Goal: Task Accomplishment & Management: Complete application form

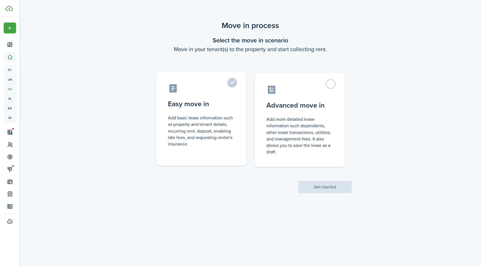
click at [233, 87] on label "Easy move in Add basic lease information such as property and tenant details, r…" at bounding box center [201, 119] width 90 height 94
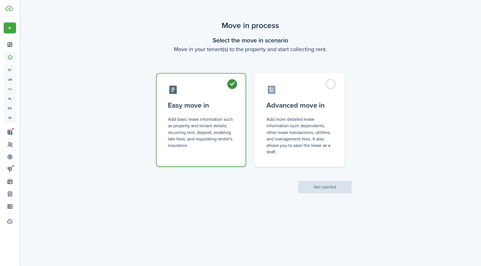
radio input "true"
click at [314, 185] on button "Get started" at bounding box center [324, 187] width 53 height 12
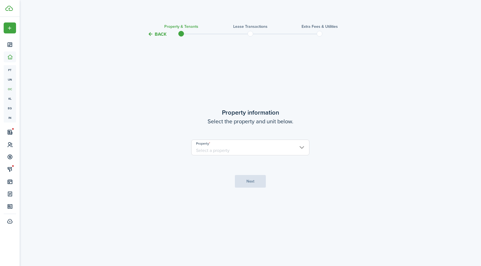
click at [288, 146] on input "Property" at bounding box center [250, 148] width 118 height 16
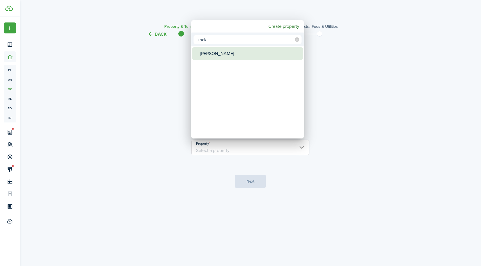
type input "mck"
click at [256, 56] on div "[PERSON_NAME]" at bounding box center [250, 53] width 100 height 13
type input "[PERSON_NAME]"
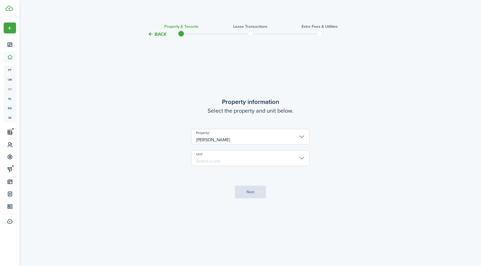
click at [275, 153] on input "Unit" at bounding box center [250, 159] width 118 height 16
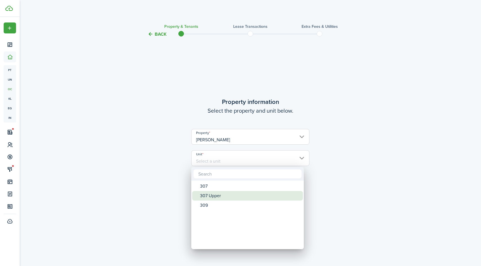
click at [244, 200] on div "307 Upper" at bounding box center [250, 196] width 100 height 10
type input "307 Upper"
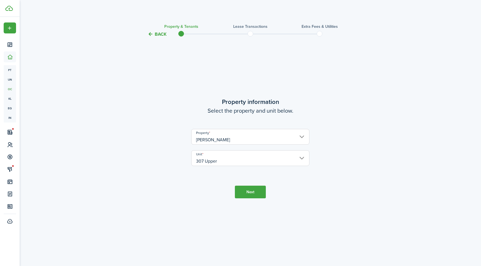
click at [248, 191] on button "Next" at bounding box center [250, 192] width 31 height 13
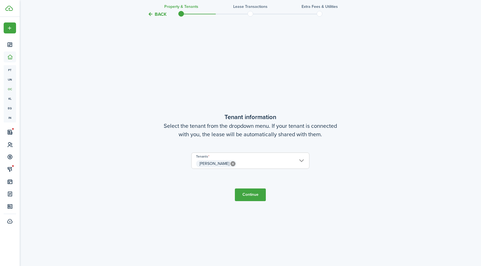
scroll to position [229, 0]
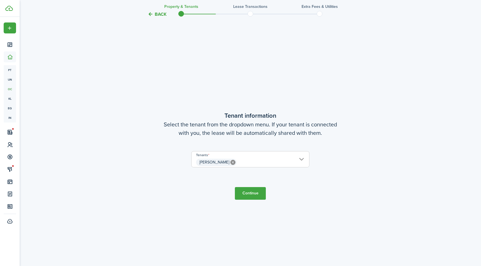
click at [256, 196] on button "Continue" at bounding box center [250, 193] width 31 height 13
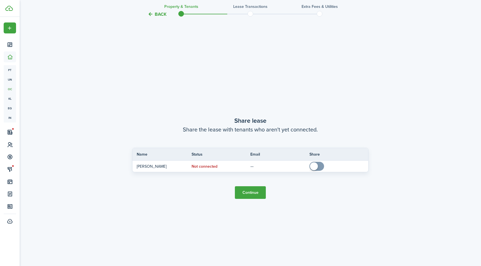
scroll to position [495, 0]
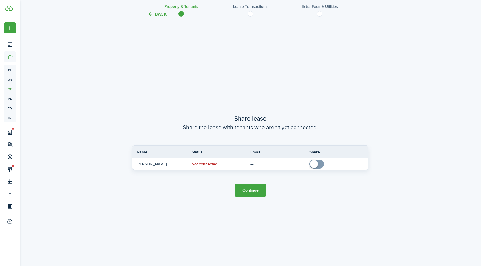
click at [256, 196] on button "Continue" at bounding box center [250, 190] width 31 height 13
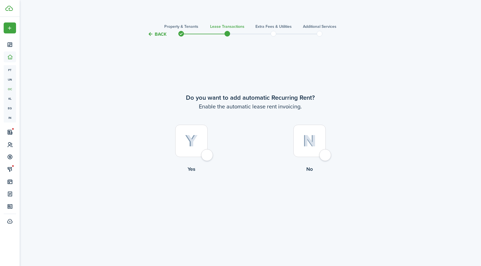
click at [324, 157] on div at bounding box center [310, 141] width 32 height 32
radio input "true"
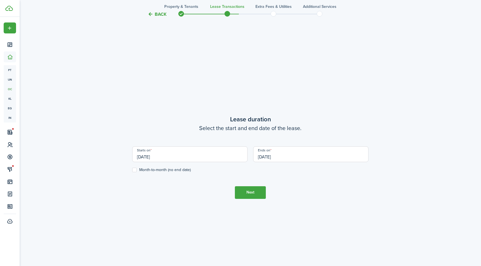
scroll to position [229, 0]
click at [324, 157] on input "[DATE]" at bounding box center [310, 153] width 115 height 16
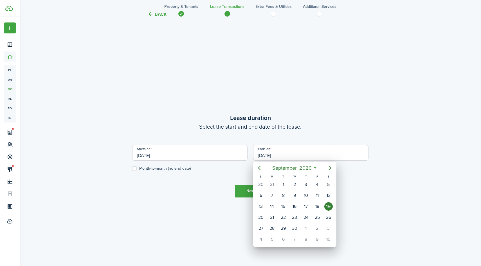
click at [200, 154] on div at bounding box center [240, 133] width 571 height 357
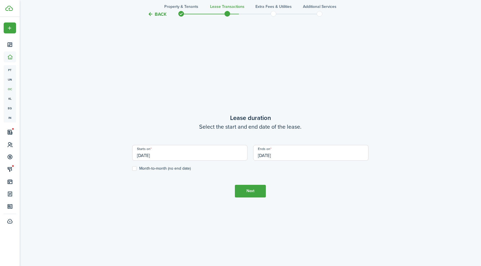
click at [212, 156] on input "[DATE]" at bounding box center [189, 153] width 115 height 16
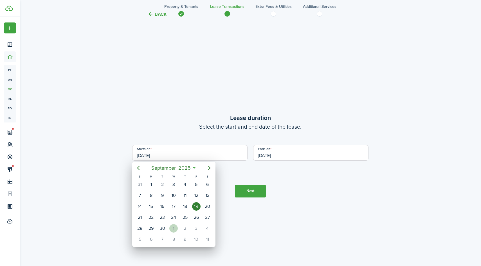
click at [175, 231] on div "1" at bounding box center [173, 229] width 8 height 8
type input "[DATE]"
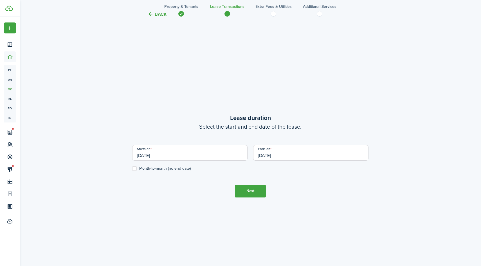
click at [281, 158] on input "[DATE]" at bounding box center [310, 153] width 115 height 16
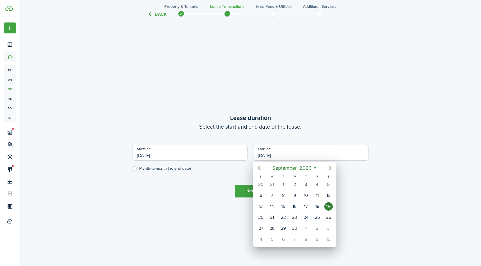
click at [327, 169] on icon "Next page" at bounding box center [330, 168] width 7 height 7
click at [308, 227] on div "31" at bounding box center [306, 229] width 8 height 8
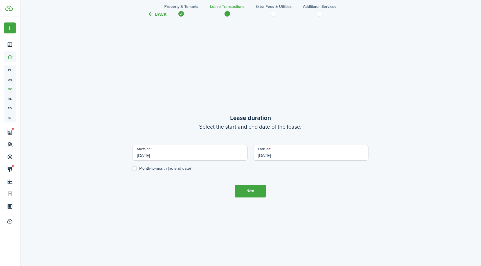
click at [257, 196] on button "Next" at bounding box center [250, 191] width 31 height 13
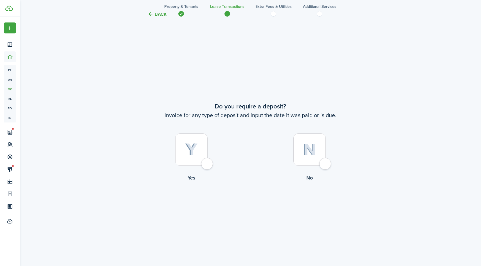
scroll to position [495, 0]
click at [160, 18] on tc-wizard-header "Back Property & Tenants Lease Transactions Extra fees & Utilities Additional Se…" at bounding box center [250, 12] width 245 height 25
click at [167, 12] on tc-wizard-header "Back Property & Tenants Lease Transactions Extra fees & Utilities Additional Se…" at bounding box center [250, 12] width 245 height 25
click at [161, 15] on button "Back" at bounding box center [157, 14] width 19 height 6
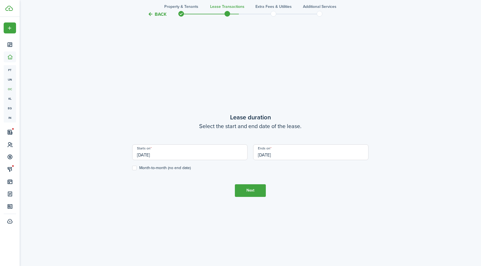
scroll to position [229, 0]
click at [278, 154] on input "[DATE]" at bounding box center [310, 153] width 115 height 16
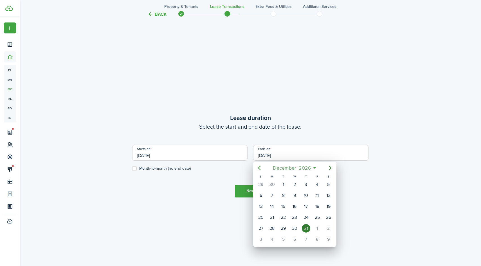
click at [310, 169] on span "2026" at bounding box center [304, 168] width 15 height 10
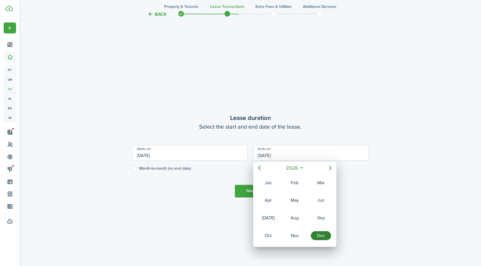
click at [296, 162] on div "2026" at bounding box center [294, 168] width 83 height 12
click at [299, 169] on mbsc-button "2026" at bounding box center [291, 168] width 19 height 10
click at [318, 221] on div "2025" at bounding box center [321, 218] width 20 height 9
click at [317, 236] on div "Dec" at bounding box center [321, 236] width 20 height 9
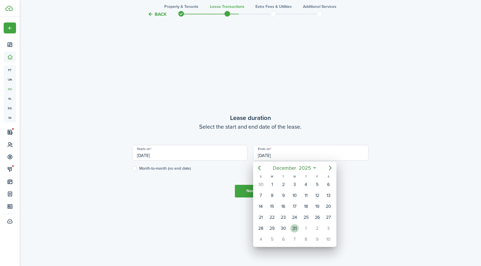
click at [294, 229] on div "31" at bounding box center [294, 229] width 8 height 8
type input "[DATE]"
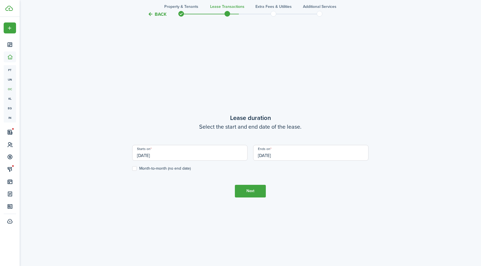
click at [245, 192] on button "Next" at bounding box center [250, 191] width 31 height 13
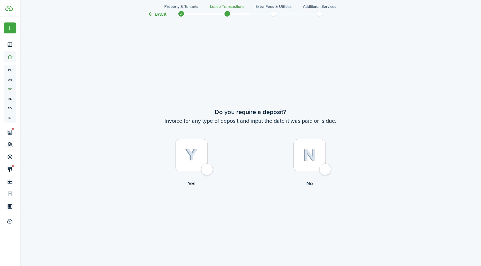
scroll to position [495, 0]
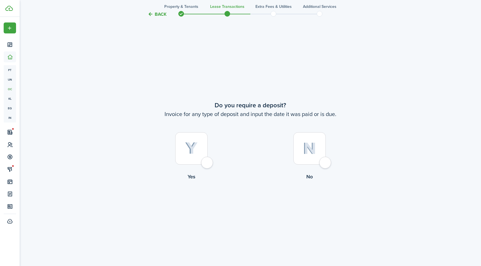
click at [326, 165] on div at bounding box center [310, 149] width 32 height 32
radio input "true"
click at [325, 165] on div at bounding box center [310, 149] width 32 height 32
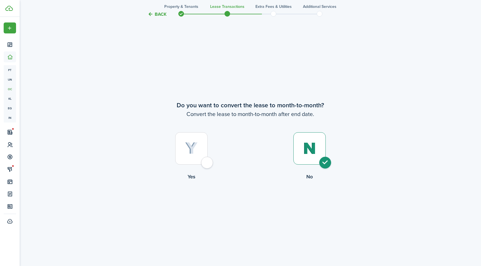
radio input "true"
click at [205, 165] on div at bounding box center [191, 149] width 32 height 32
radio input "true"
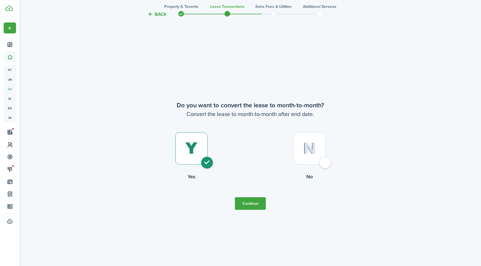
click at [258, 210] on button "Continue" at bounding box center [250, 204] width 31 height 13
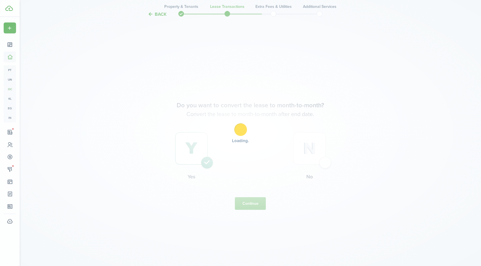
scroll to position [0, 0]
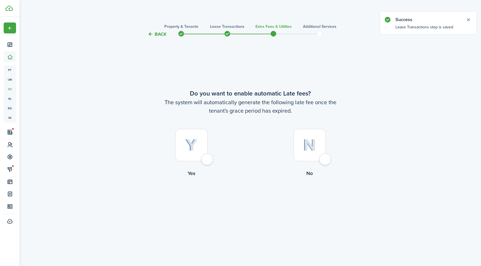
click at [326, 158] on div at bounding box center [310, 145] width 32 height 32
radio input "true"
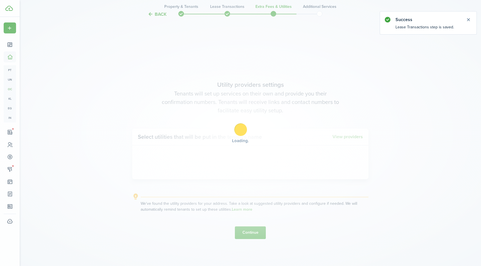
scroll to position [229, 0]
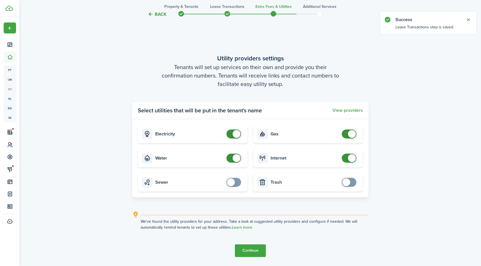
checkbox input "false"
click at [231, 135] on span at bounding box center [234, 134] width 6 height 9
checkbox input "false"
click at [234, 155] on span at bounding box center [237, 158] width 8 height 8
checkbox input "false"
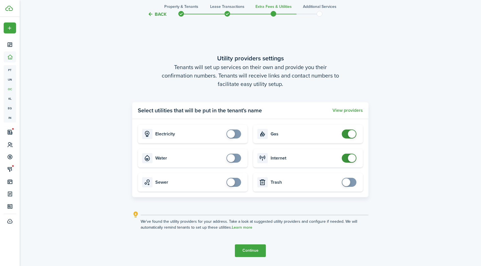
click at [349, 133] on span at bounding box center [352, 134] width 8 height 8
checkbox input "false"
click at [351, 156] on span at bounding box center [352, 158] width 8 height 8
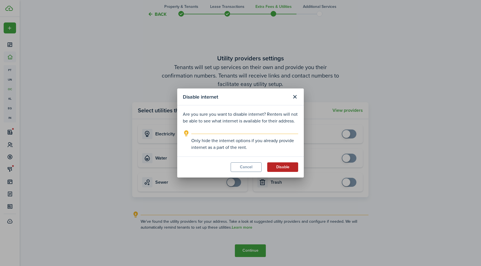
click at [279, 169] on button "Disable" at bounding box center [282, 168] width 31 height 10
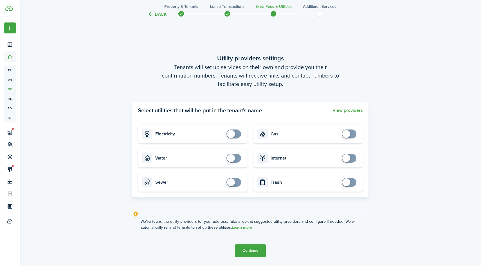
click at [257, 249] on button "Continue" at bounding box center [250, 251] width 31 height 13
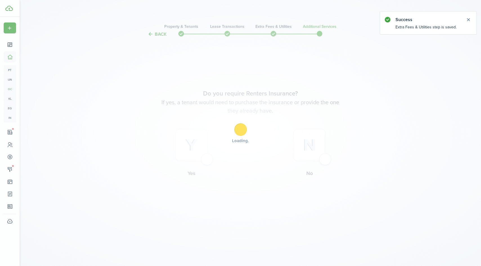
scroll to position [0, 0]
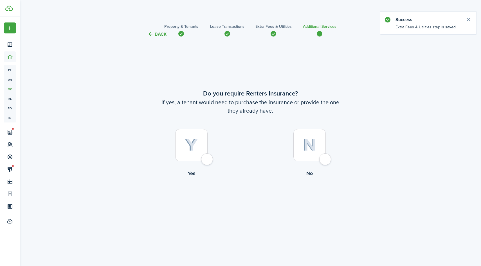
click at [326, 158] on div at bounding box center [310, 145] width 32 height 32
radio input "true"
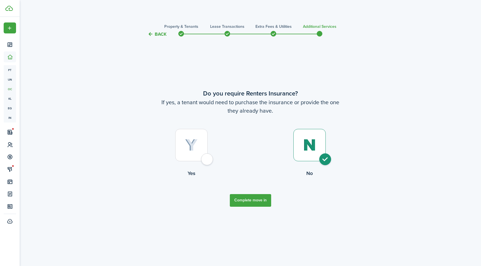
click at [246, 195] on button "Complete move in" at bounding box center [250, 200] width 41 height 13
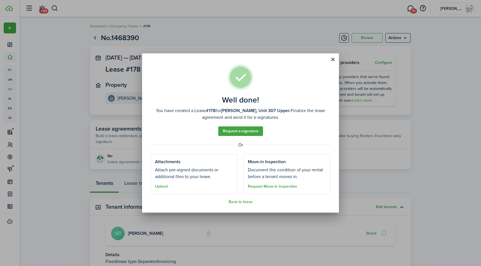
click at [328, 64] on well-done "Well done! You have created a Lease #178 for [PERSON_NAME], Unit 307 Upper. Fin…" at bounding box center [240, 132] width 197 height 159
click at [328, 60] on well-done "Well done! You have created a Lease #178 for [PERSON_NAME], Unit 307 Upper. Fin…" at bounding box center [240, 132] width 197 height 159
click at [332, 61] on button "Close modal" at bounding box center [333, 60] width 10 height 10
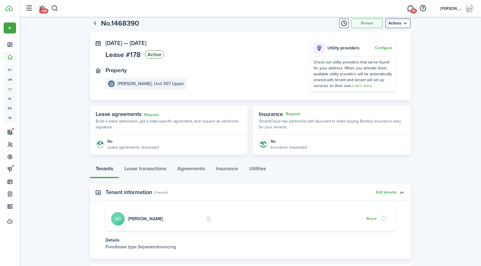
scroll to position [44, 0]
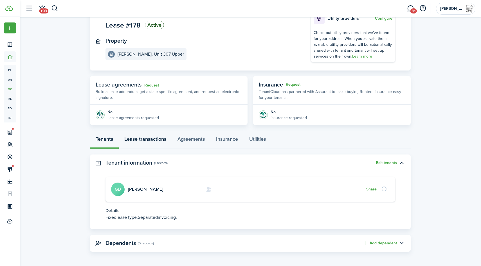
click at [151, 138] on link "Lease transactions" at bounding box center [145, 140] width 53 height 17
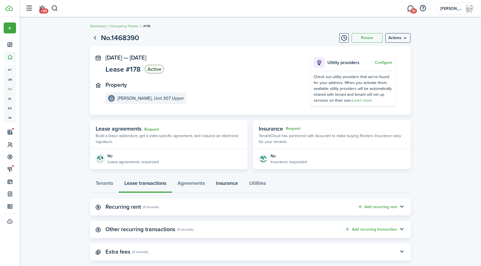
scroll to position [10, 0]
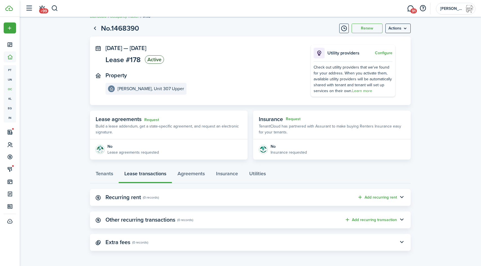
click at [203, 222] on panel-main-header "Other recurring transactions (0 records) Add recurring transaction" at bounding box center [250, 220] width 321 height 17
click at [382, 221] on button "Add recurring transaction" at bounding box center [371, 220] width 52 height 6
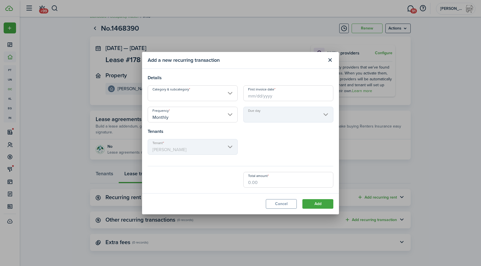
click at [220, 93] on input "Category & subcategory" at bounding box center [193, 94] width 90 height 16
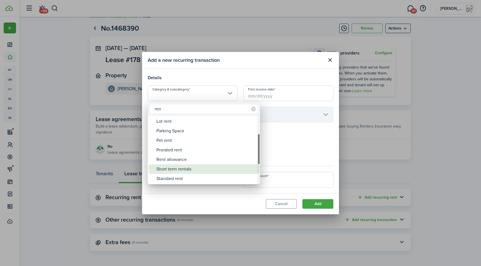
type input "ren"
click at [204, 167] on div "Short term rentals" at bounding box center [206, 170] width 100 height 10
type input "Rent / Short term rentals"
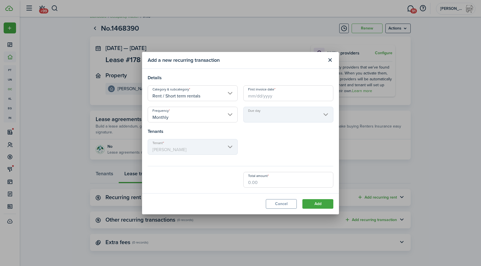
click at [261, 96] on input "First invoice date" at bounding box center [288, 94] width 90 height 16
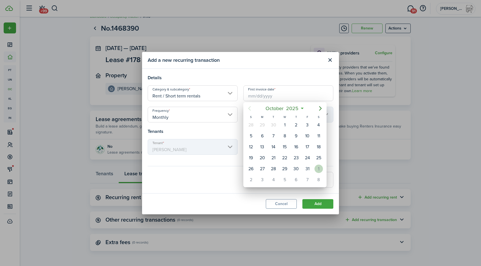
click at [319, 167] on div "1" at bounding box center [319, 169] width 8 height 8
type input "[DATE]"
type input "1st"
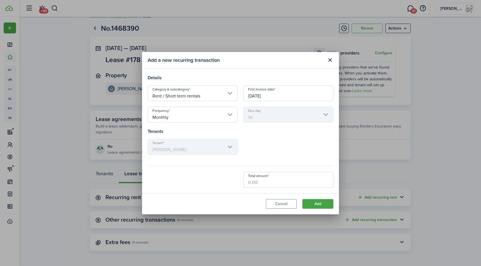
click at [269, 100] on input "[DATE]" at bounding box center [288, 94] width 90 height 16
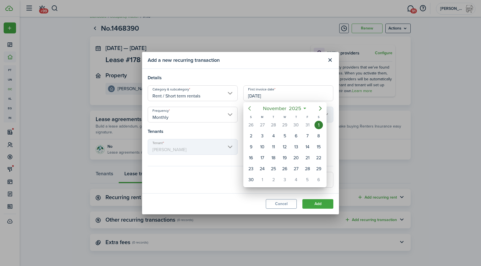
click at [251, 108] on icon "Previous page" at bounding box center [249, 108] width 7 height 7
click at [288, 124] on div "1" at bounding box center [285, 125] width 8 height 8
type input "[DATE]"
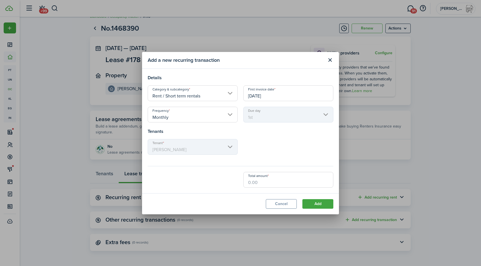
click at [203, 117] on input "Monthly" at bounding box center [193, 115] width 90 height 16
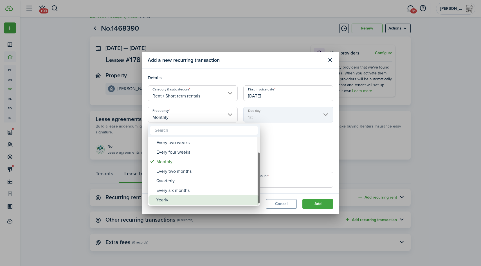
click at [177, 200] on div "Yearly" at bounding box center [206, 201] width 100 height 10
type input "Yearly"
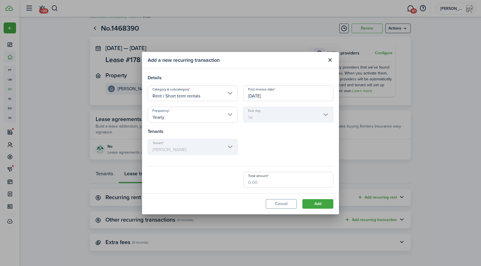
click at [278, 182] on input "Total amount" at bounding box center [288, 180] width 90 height 16
paste input "$4,550.28"
type input "$4,550.28"
click at [328, 203] on button "Add" at bounding box center [318, 205] width 31 height 10
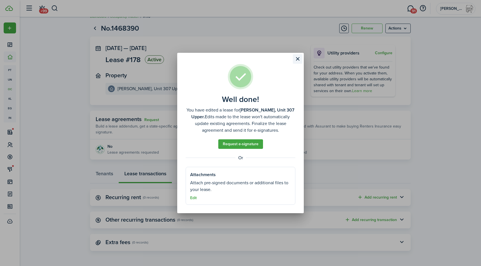
click at [298, 58] on button "Close modal" at bounding box center [298, 59] width 10 height 10
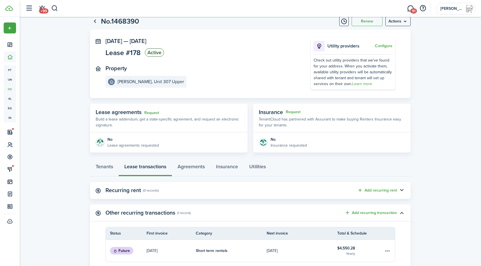
scroll to position [17, 0]
click at [344, 23] on button "Timeline" at bounding box center [344, 21] width 10 height 10
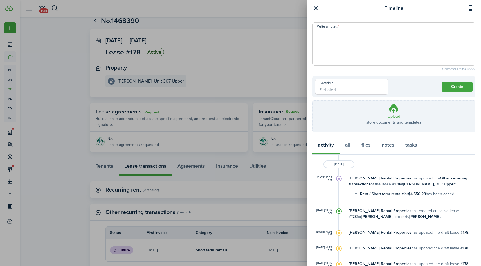
click at [339, 34] on textarea "Write a note..." at bounding box center [394, 46] width 163 height 34
paste textarea "$4,550.28"
type textarea "This tenant is an Airbnb reservation for 91 days from [DATE] - [DATE], total am…"
click at [461, 86] on button "Create" at bounding box center [457, 87] width 31 height 10
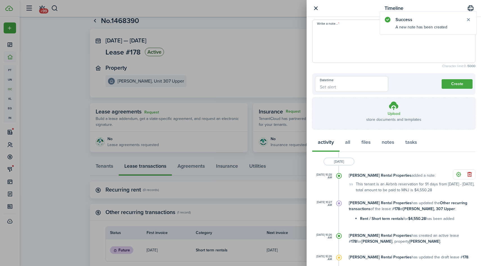
scroll to position [0, 0]
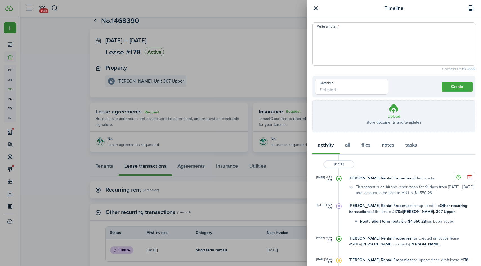
click at [317, 8] on button "button" at bounding box center [315, 8] width 7 height 7
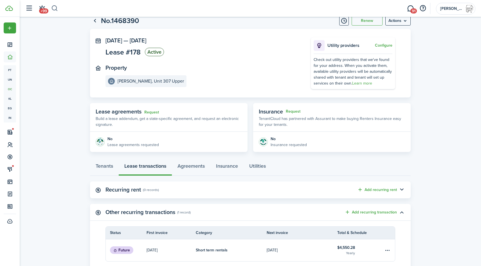
click at [54, 8] on button "button" at bounding box center [54, 9] width 7 height 10
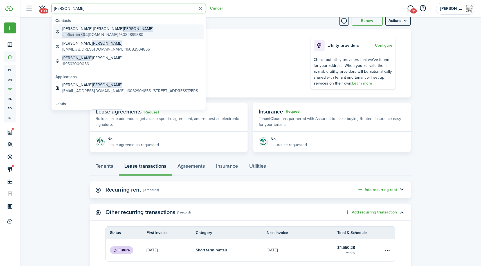
type input "[PERSON_NAME]"
click at [88, 29] on global-search-item-title "[PERSON_NAME]" at bounding box center [107, 29] width 91 height 6
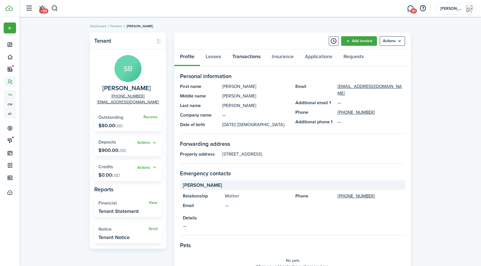
click at [245, 59] on link "Transactions" at bounding box center [246, 58] width 39 height 17
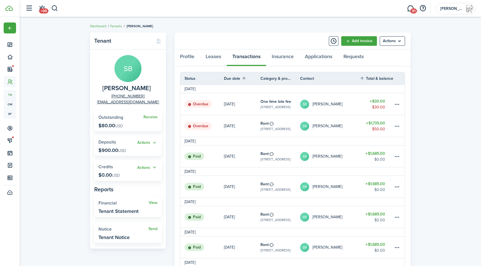
click at [377, 131] on table-amount-description "$50.00" at bounding box center [378, 129] width 13 height 6
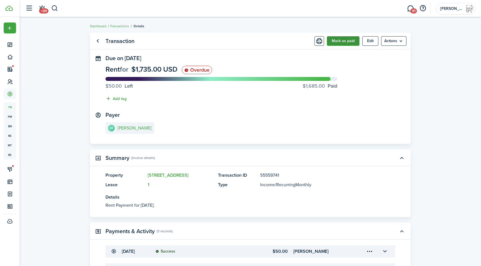
click at [337, 41] on button "Mark as paid" at bounding box center [343, 41] width 33 height 10
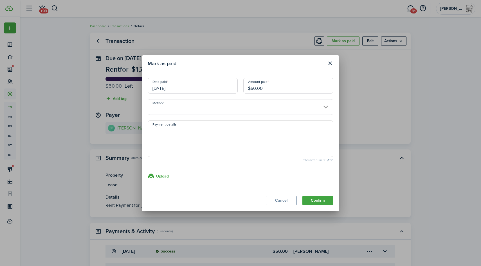
click at [195, 85] on input "[DATE]" at bounding box center [193, 86] width 90 height 16
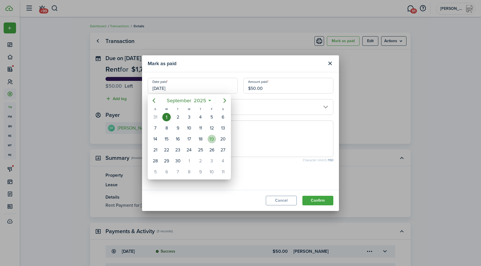
click at [214, 142] on div "19" at bounding box center [212, 139] width 8 height 8
type input "[DATE]"
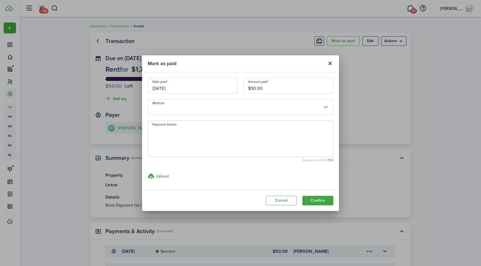
click at [182, 88] on input "[DATE]" at bounding box center [193, 86] width 90 height 16
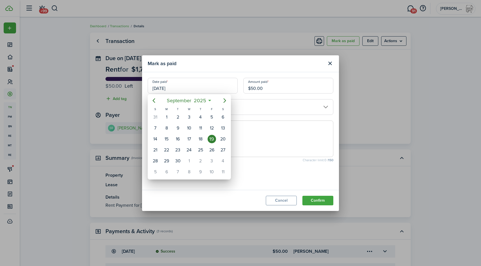
click at [210, 139] on div "19" at bounding box center [212, 139] width 8 height 8
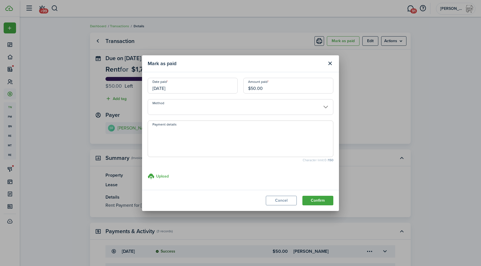
click at [285, 89] on input "$50.00" at bounding box center [288, 86] width 90 height 16
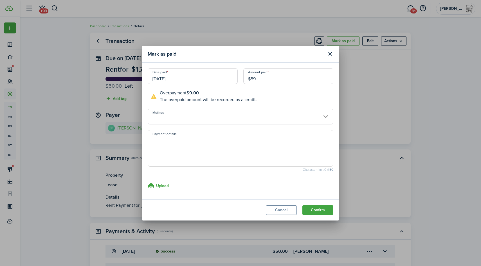
type input "$59.00"
click at [220, 119] on input "Method" at bounding box center [241, 117] width 186 height 16
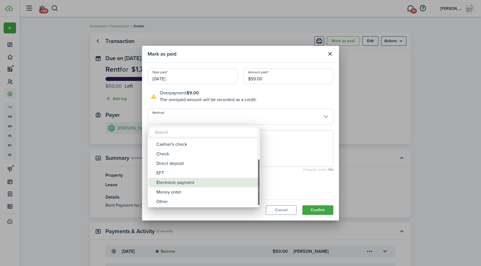
click at [209, 181] on div "Electronic payment" at bounding box center [206, 183] width 100 height 10
type input "Electronic payment"
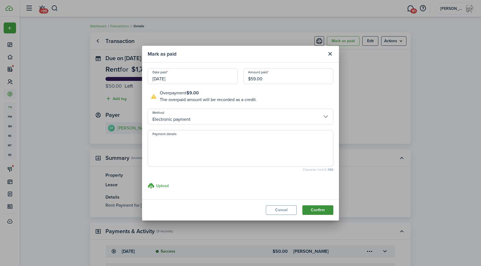
click at [318, 210] on button "Confirm" at bounding box center [318, 211] width 31 height 10
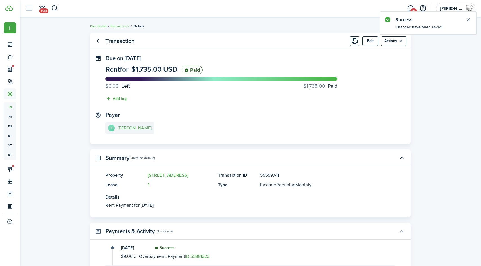
click at [134, 130] on e-details-info-title "[PERSON_NAME]" at bounding box center [135, 128] width 34 height 5
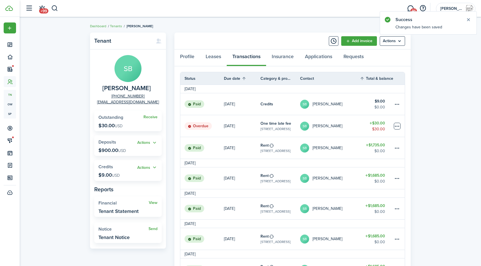
click at [398, 126] on table-menu-btn-icon at bounding box center [397, 126] width 7 height 7
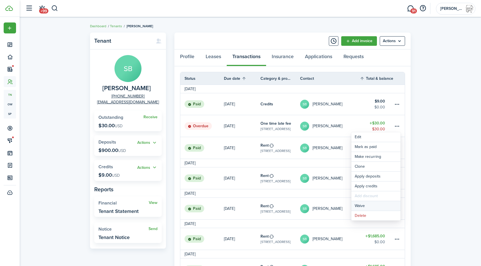
click at [364, 208] on button "Waive" at bounding box center [375, 206] width 49 height 10
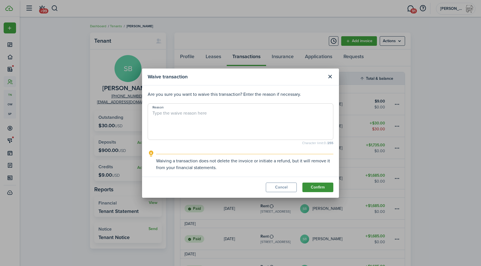
click at [329, 191] on button "Confirm" at bounding box center [318, 188] width 31 height 10
